Goal: Navigation & Orientation: Understand site structure

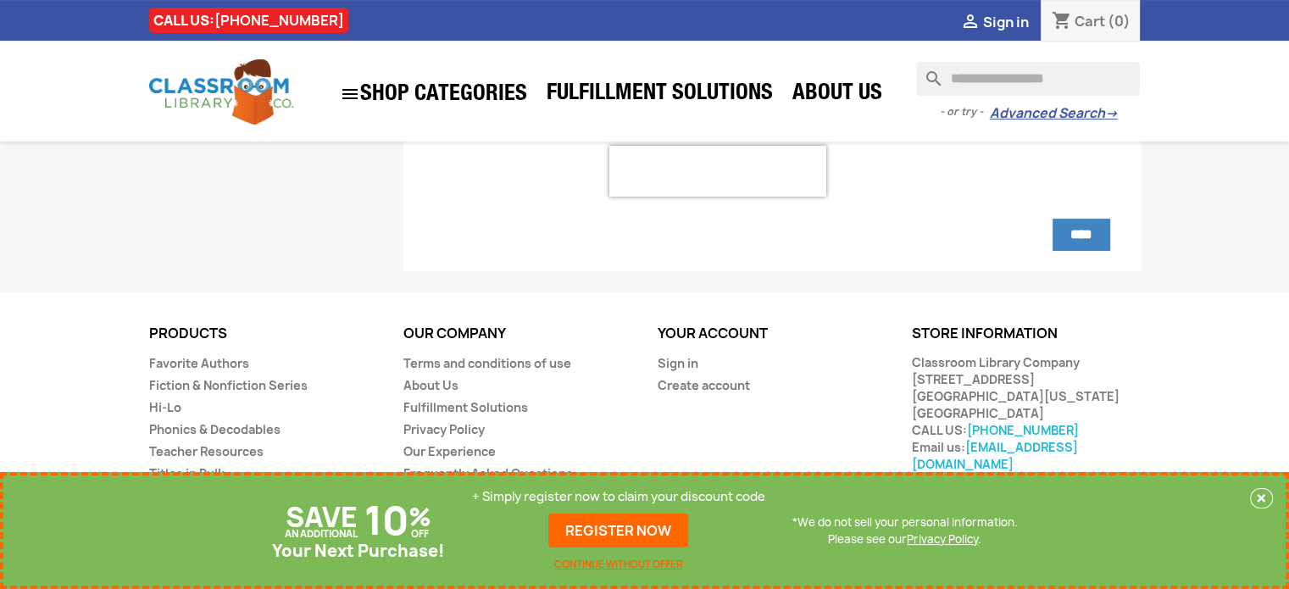
scroll to position [290, 0]
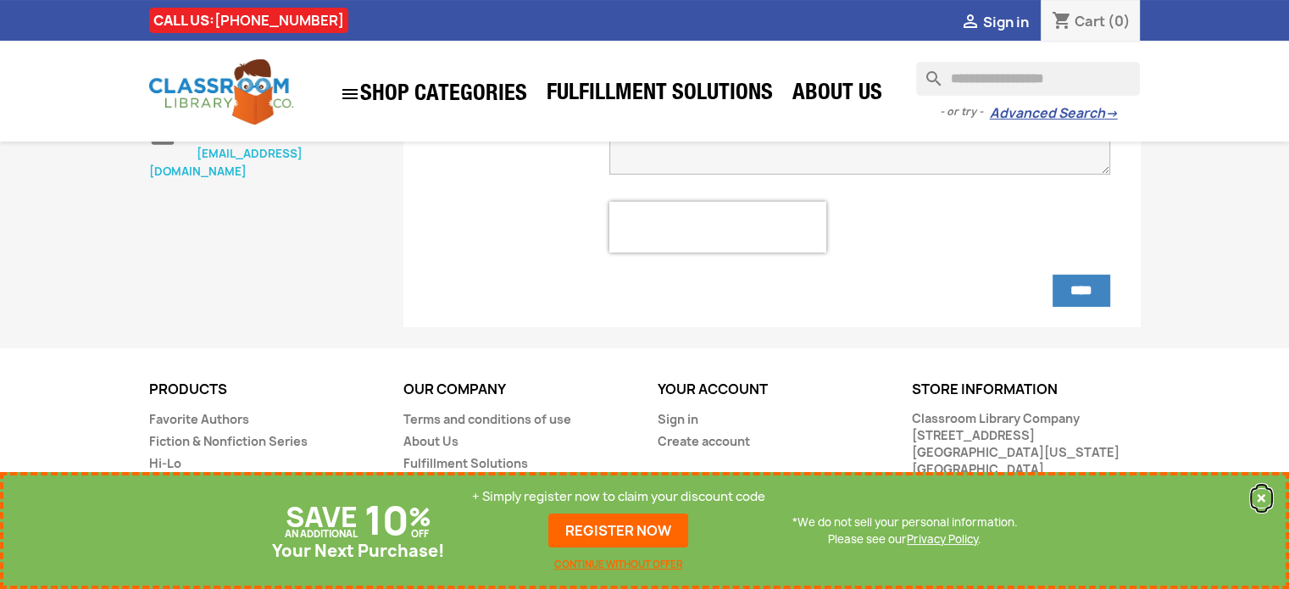
click at [1259, 497] on button "×" at bounding box center [1261, 498] width 23 height 20
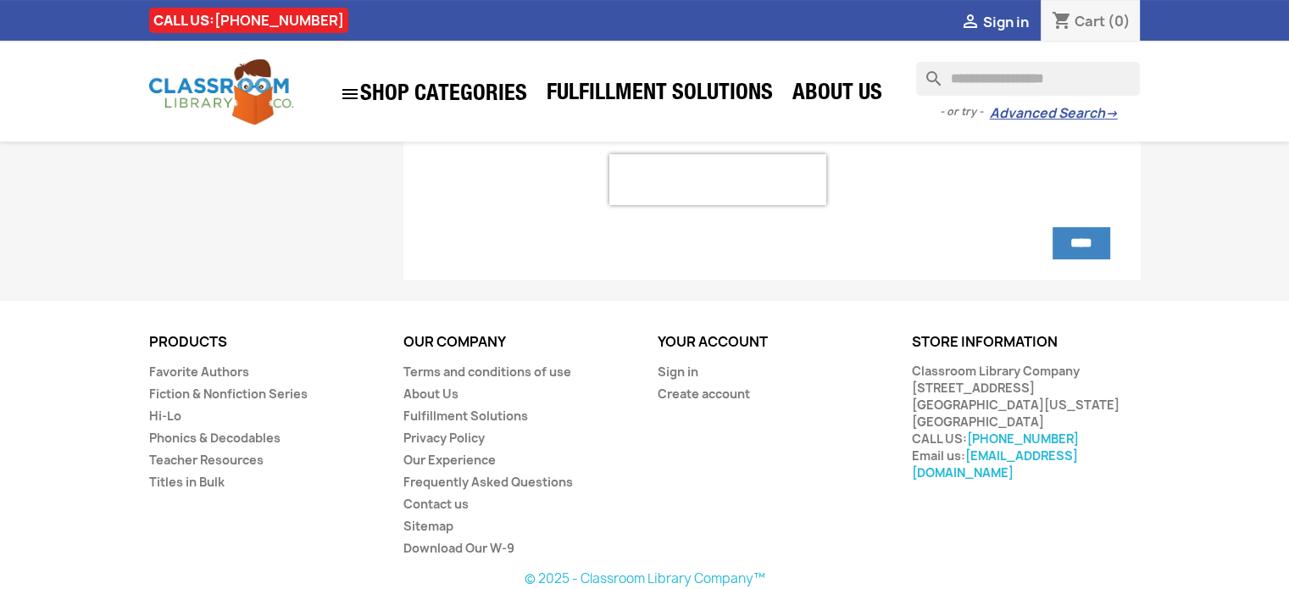
scroll to position [346, 0]
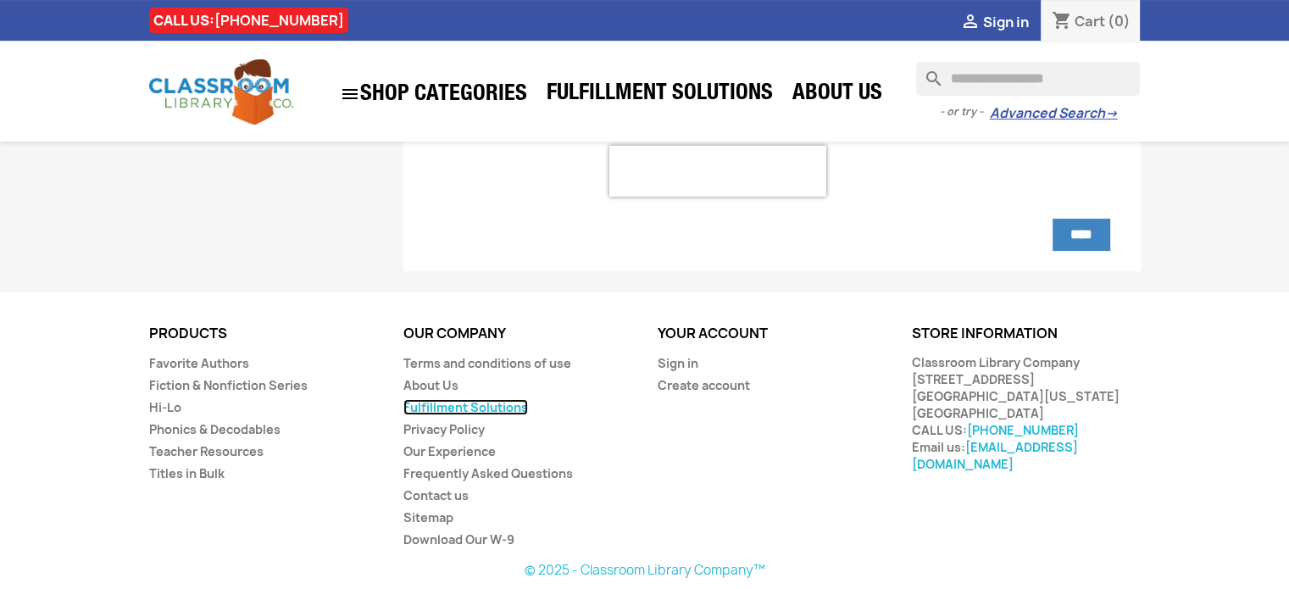
click at [446, 402] on link "Fulfillment Solutions" at bounding box center [465, 407] width 125 height 16
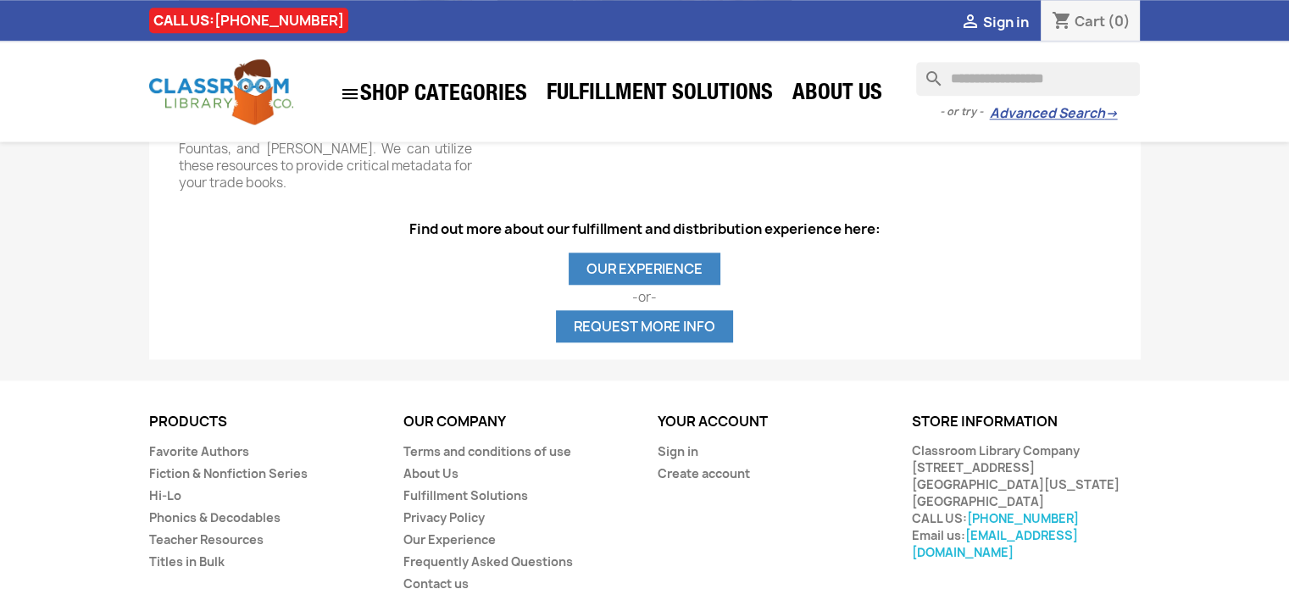
scroll to position [1790, 0]
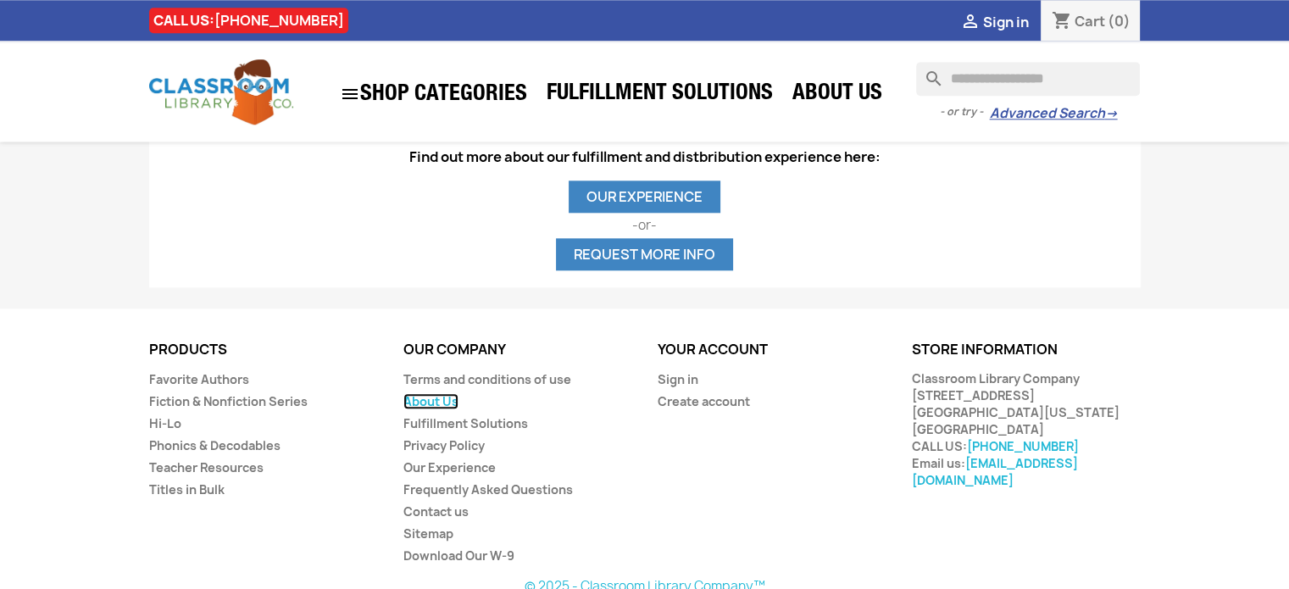
click at [424, 393] on link "About Us" at bounding box center [430, 401] width 55 height 16
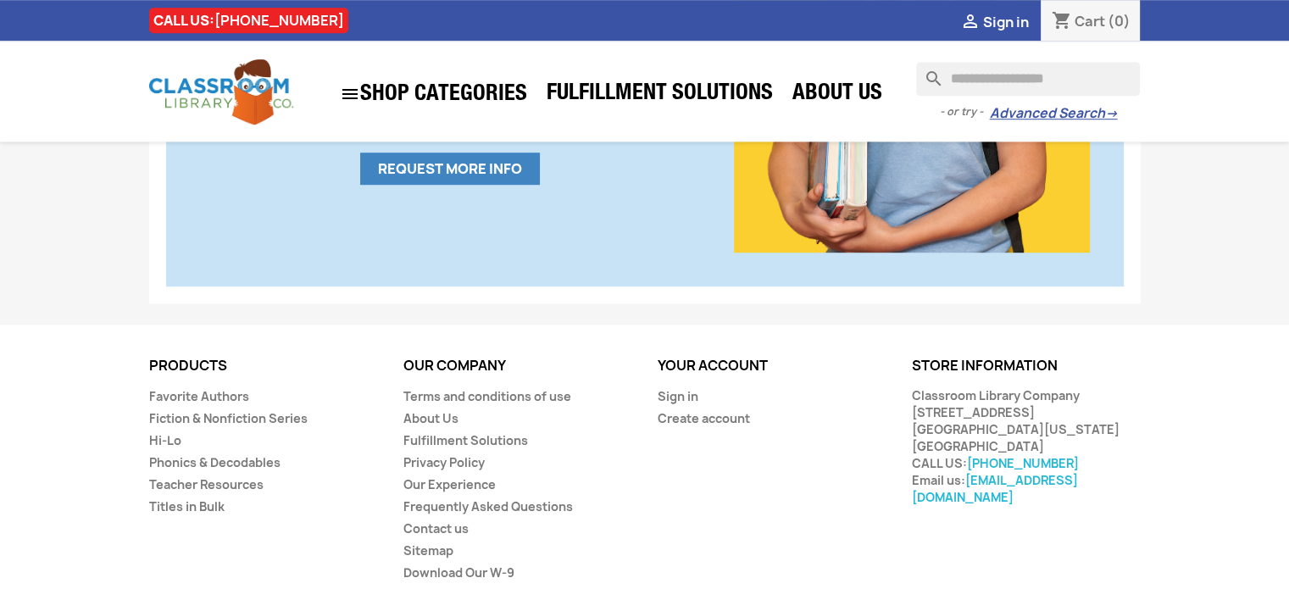
scroll to position [1163, 0]
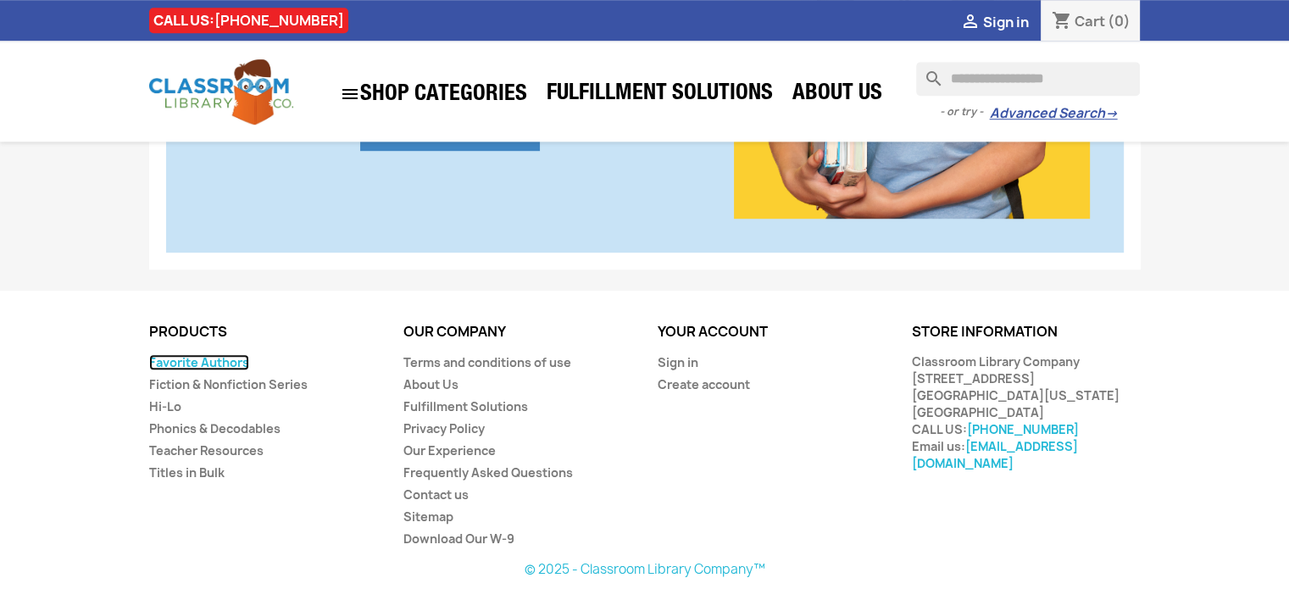
click at [186, 360] on link "Favorite Authors" at bounding box center [199, 362] width 100 height 16
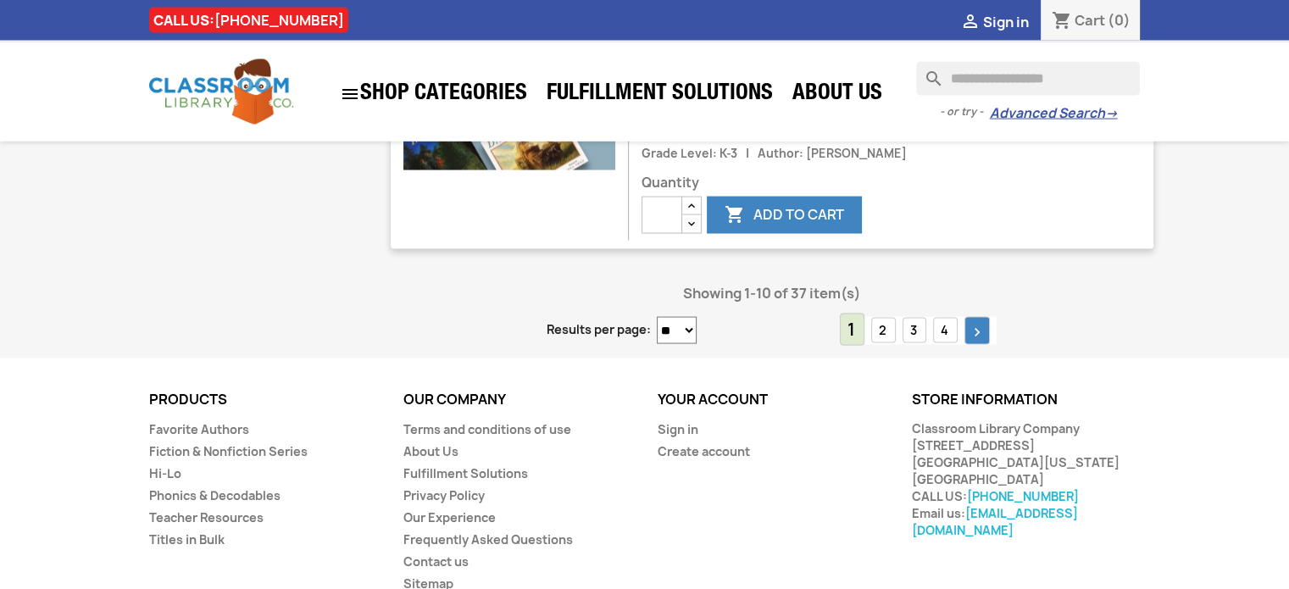
scroll to position [3396, 0]
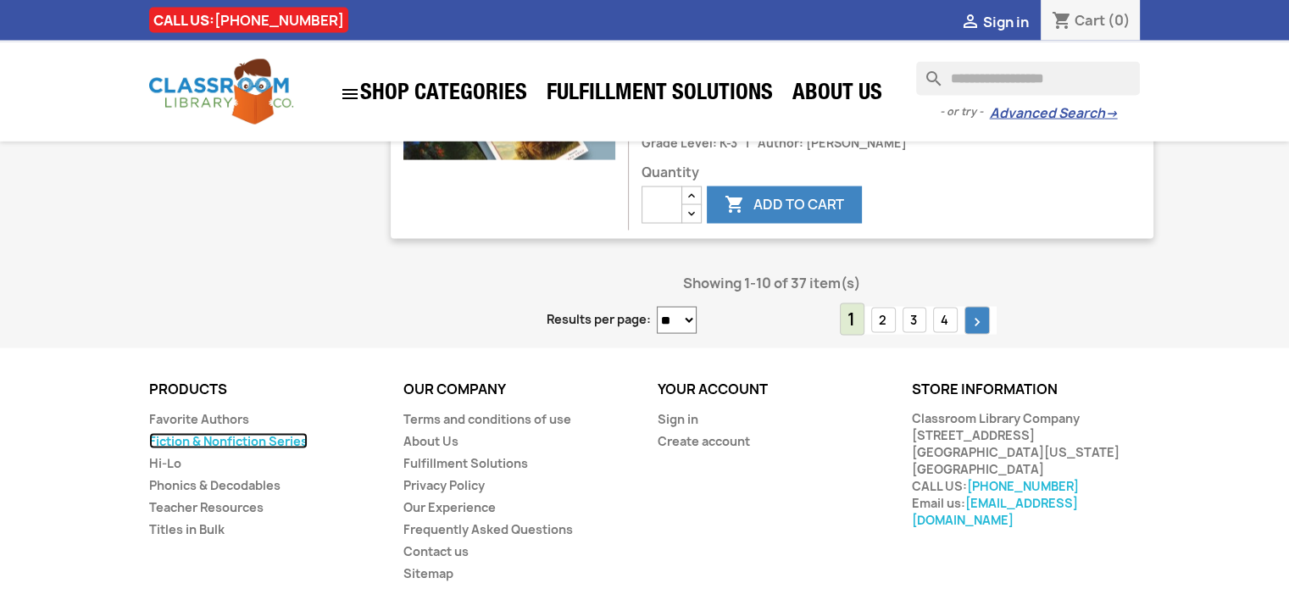
click at [200, 433] on link "Fiction & Nonfiction Series" at bounding box center [228, 441] width 158 height 16
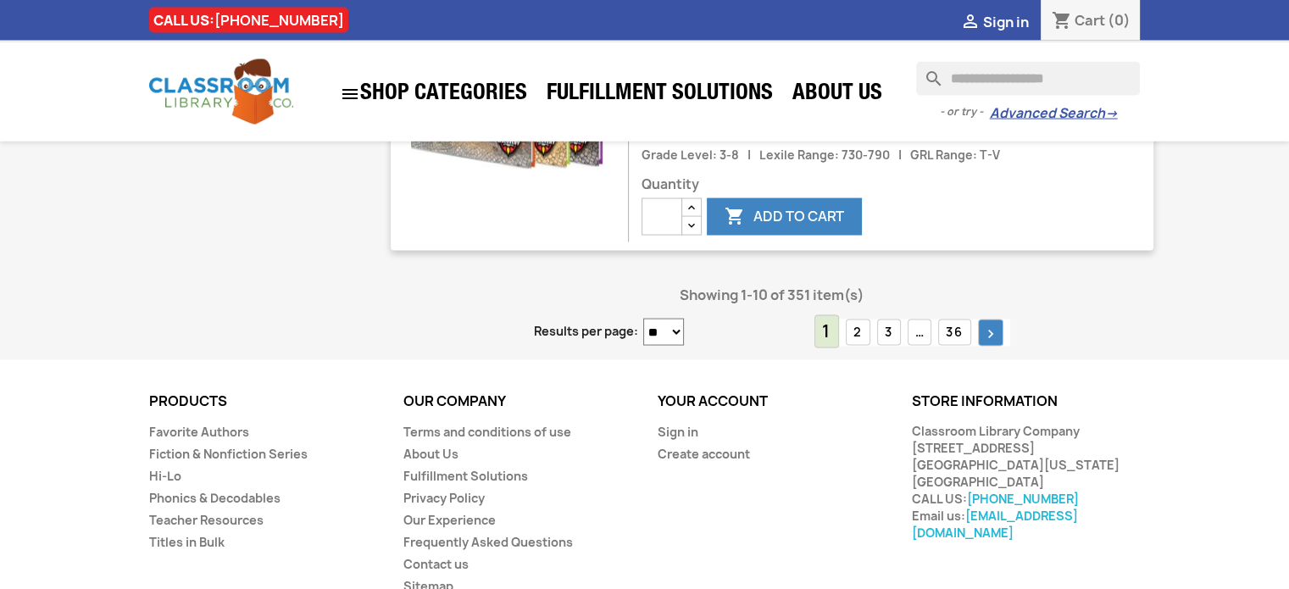
scroll to position [3416, 0]
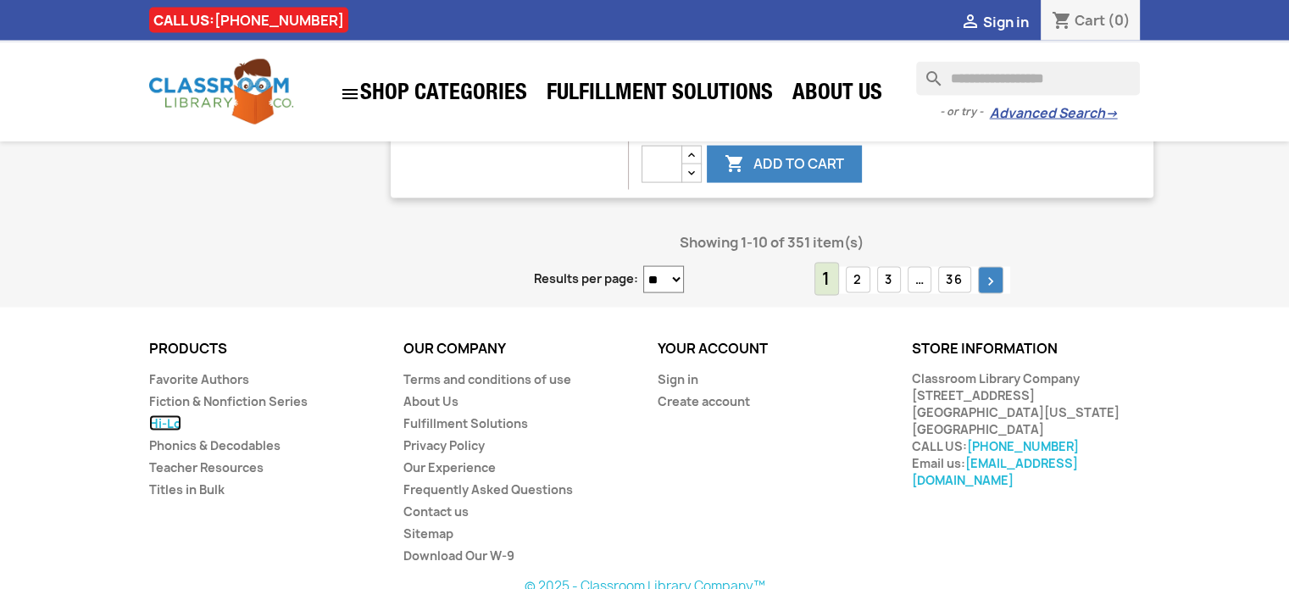
click at [159, 415] on link "Hi-Lo" at bounding box center [165, 423] width 32 height 16
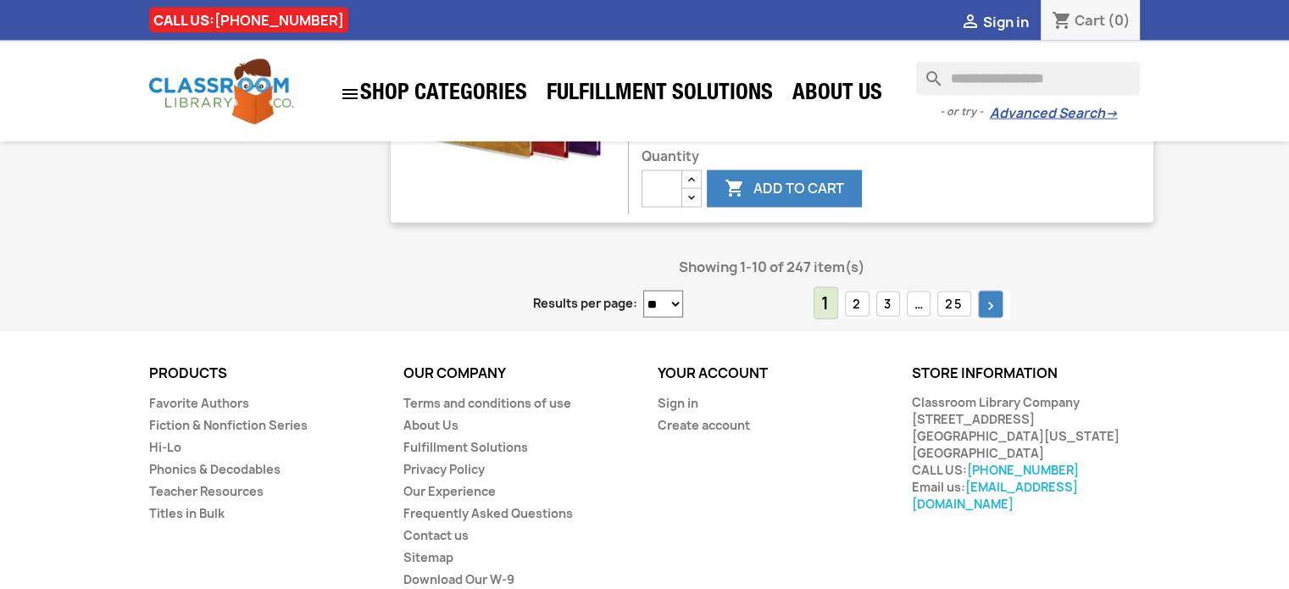
scroll to position [3472, 0]
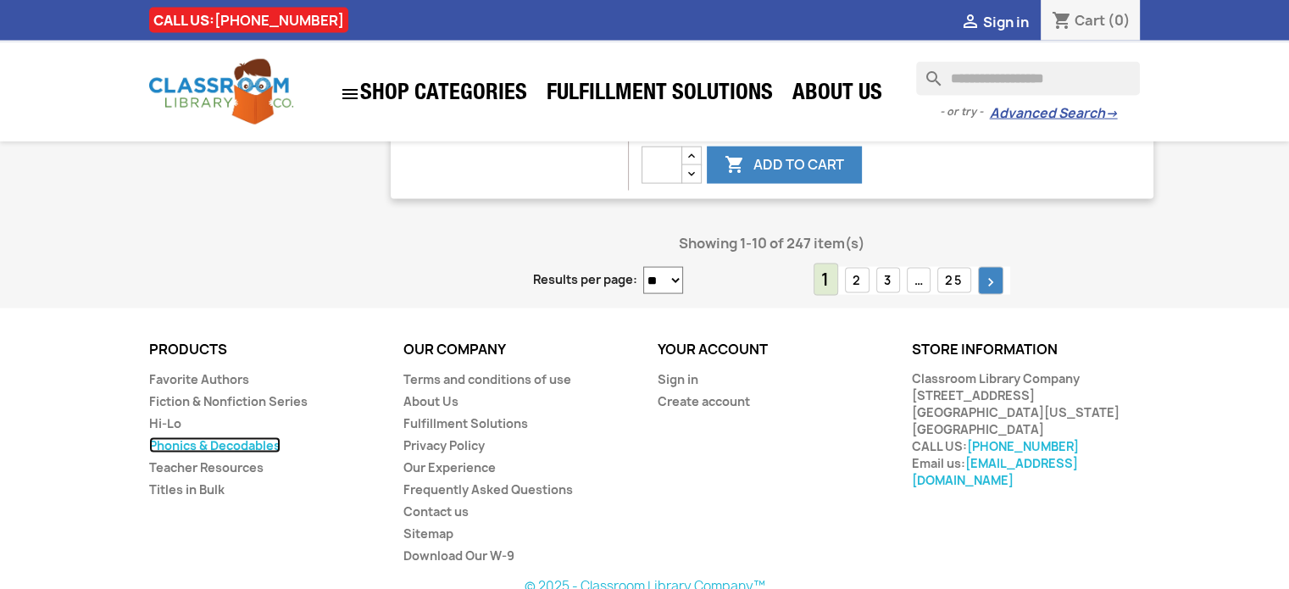
click at [175, 437] on link "Phonics & Decodables" at bounding box center [214, 445] width 131 height 16
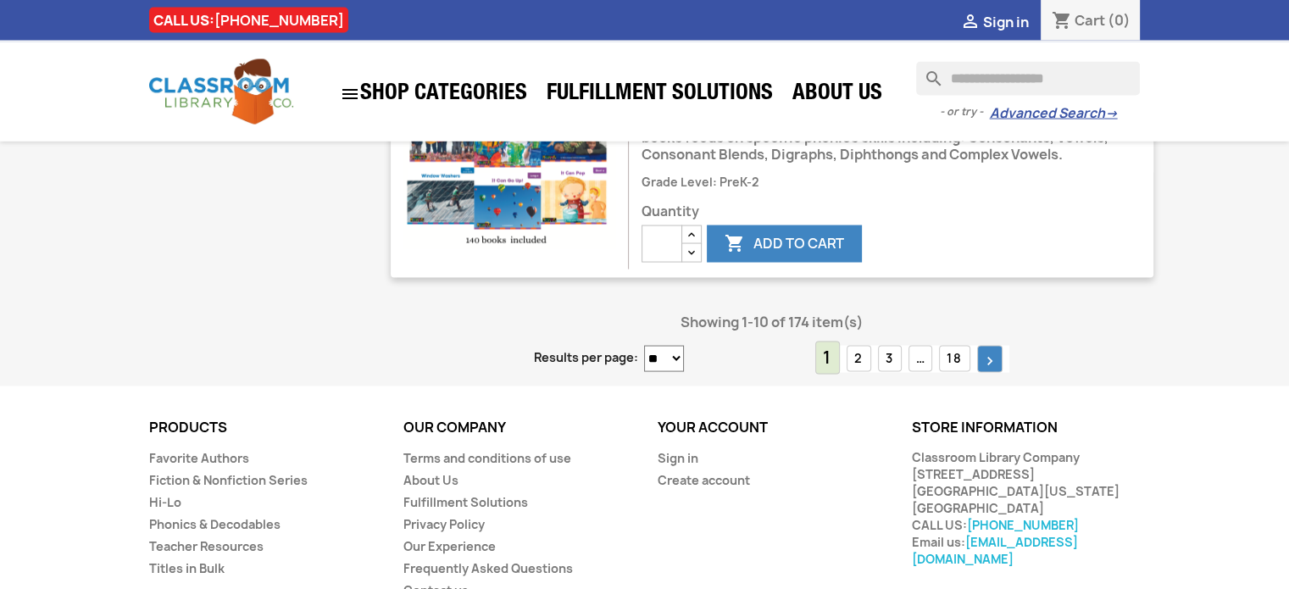
scroll to position [3438, 0]
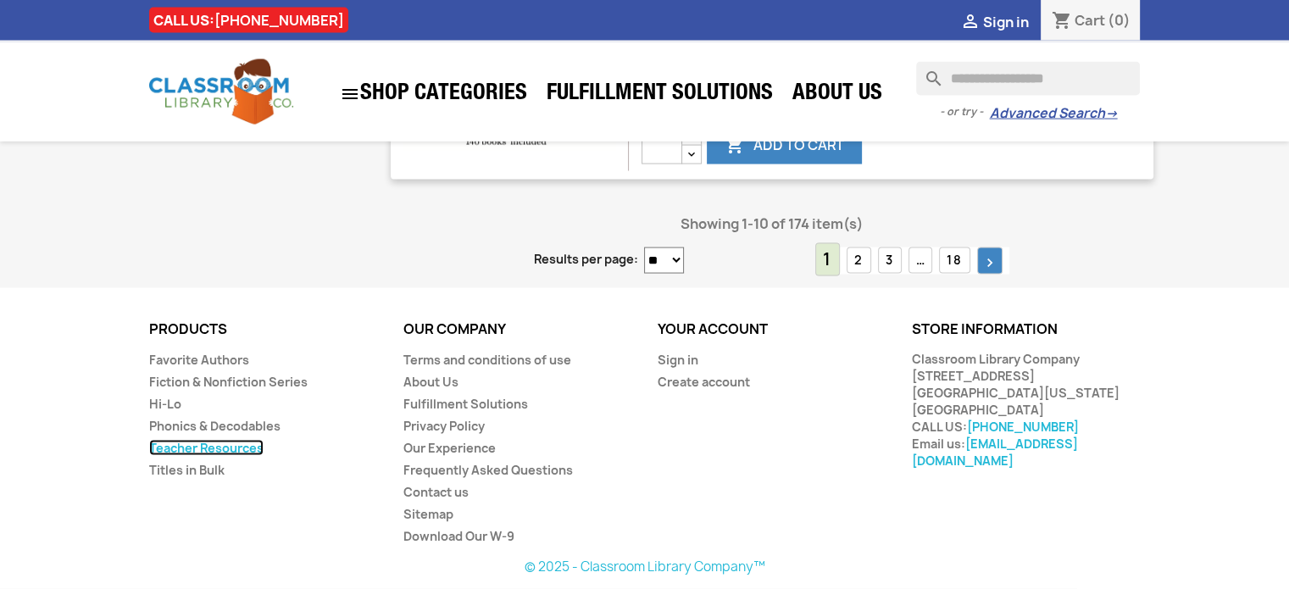
click at [191, 446] on link "Teacher Resources" at bounding box center [206, 448] width 114 height 16
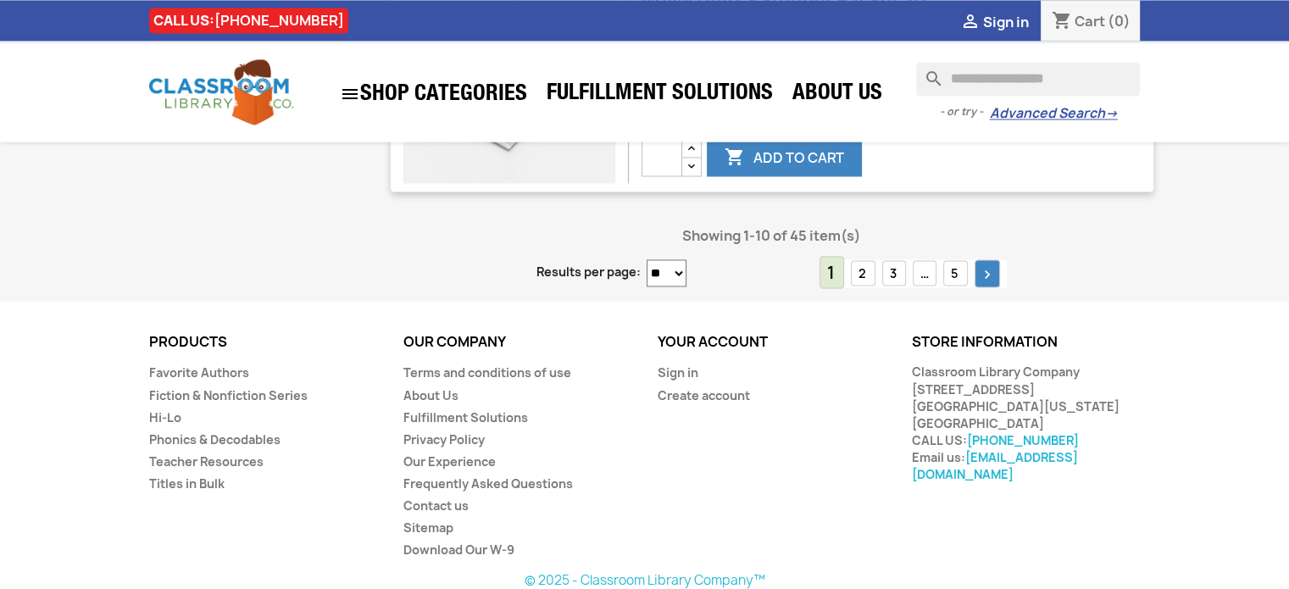
scroll to position [2850, 0]
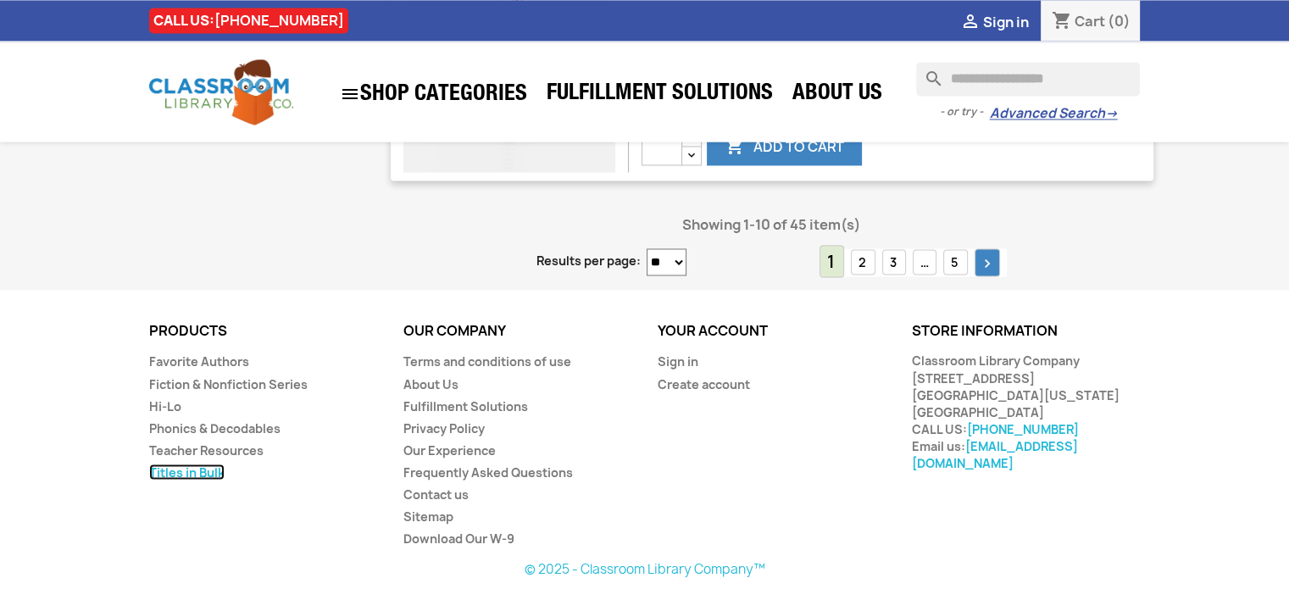
click at [175, 470] on link "Titles in Bulk" at bounding box center [186, 471] width 75 height 16
